Goal: Navigation & Orientation: Understand site structure

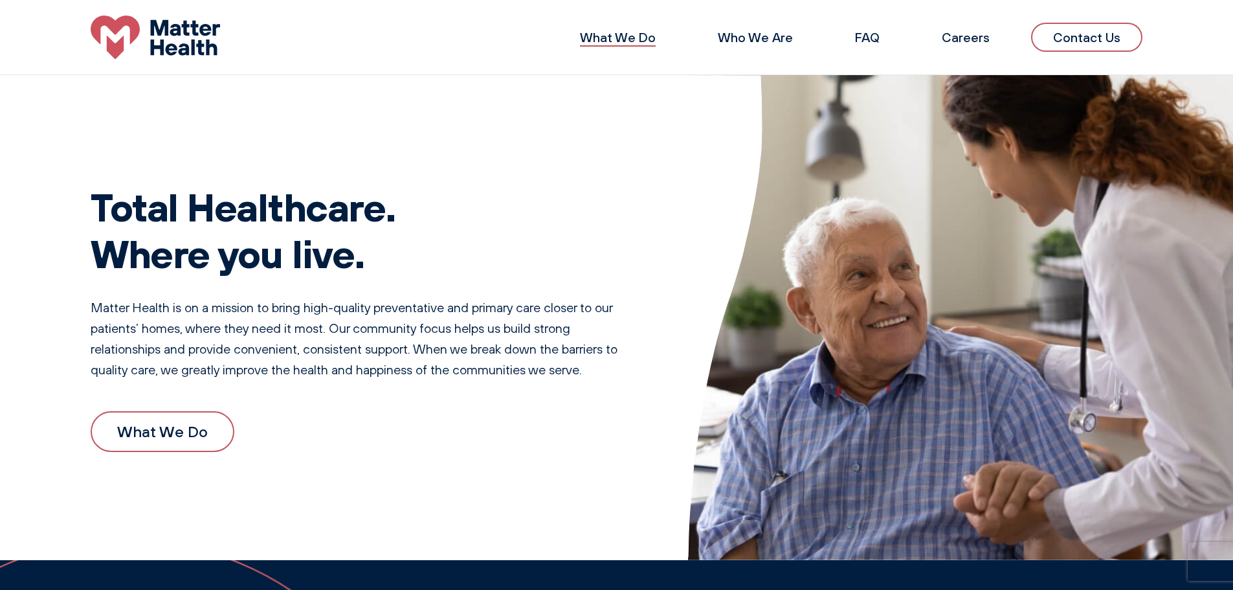
click at [639, 39] on link "What We Do" at bounding box center [618, 37] width 76 height 16
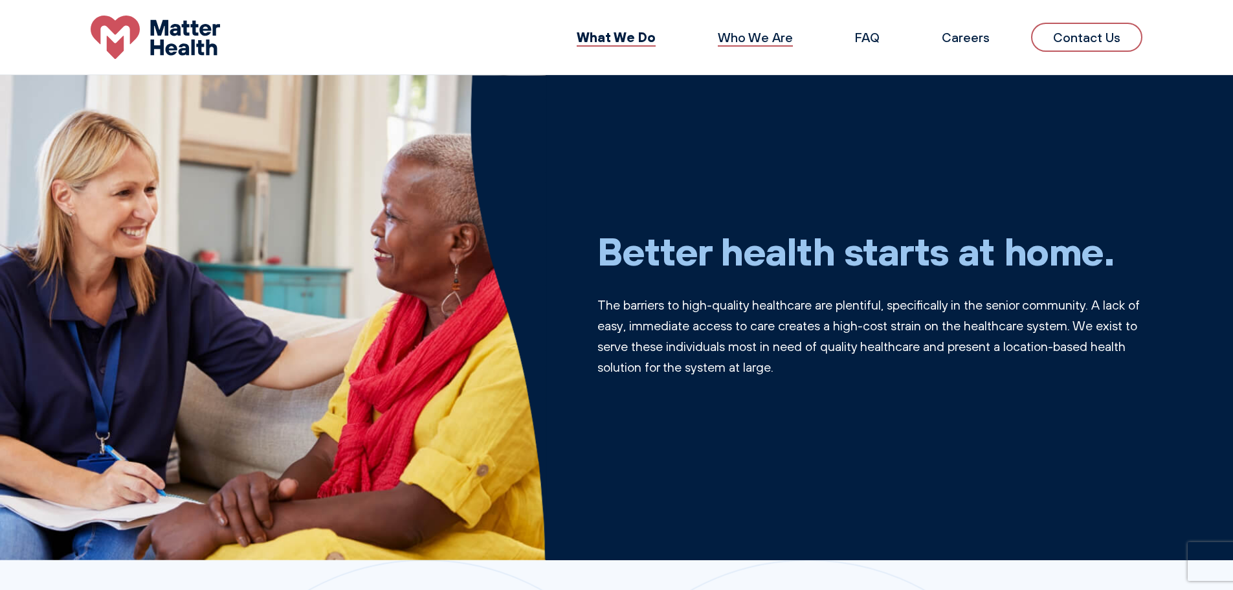
click at [785, 34] on link "Who We Are" at bounding box center [755, 37] width 75 height 16
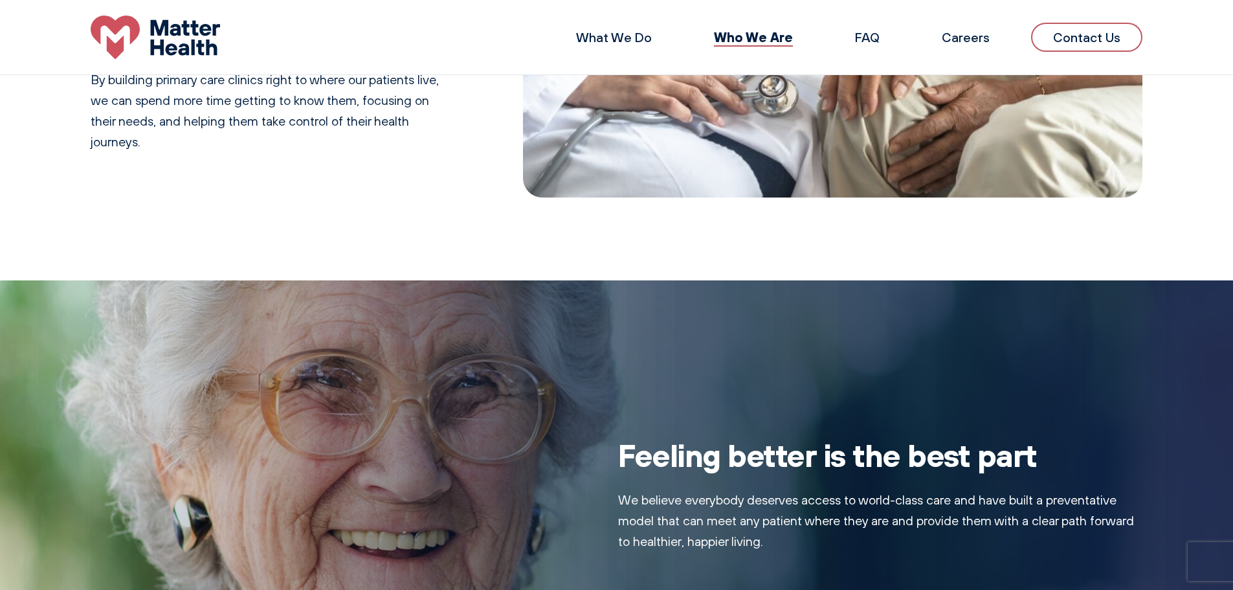
scroll to position [544, 0]
